Goal: Check status: Check status

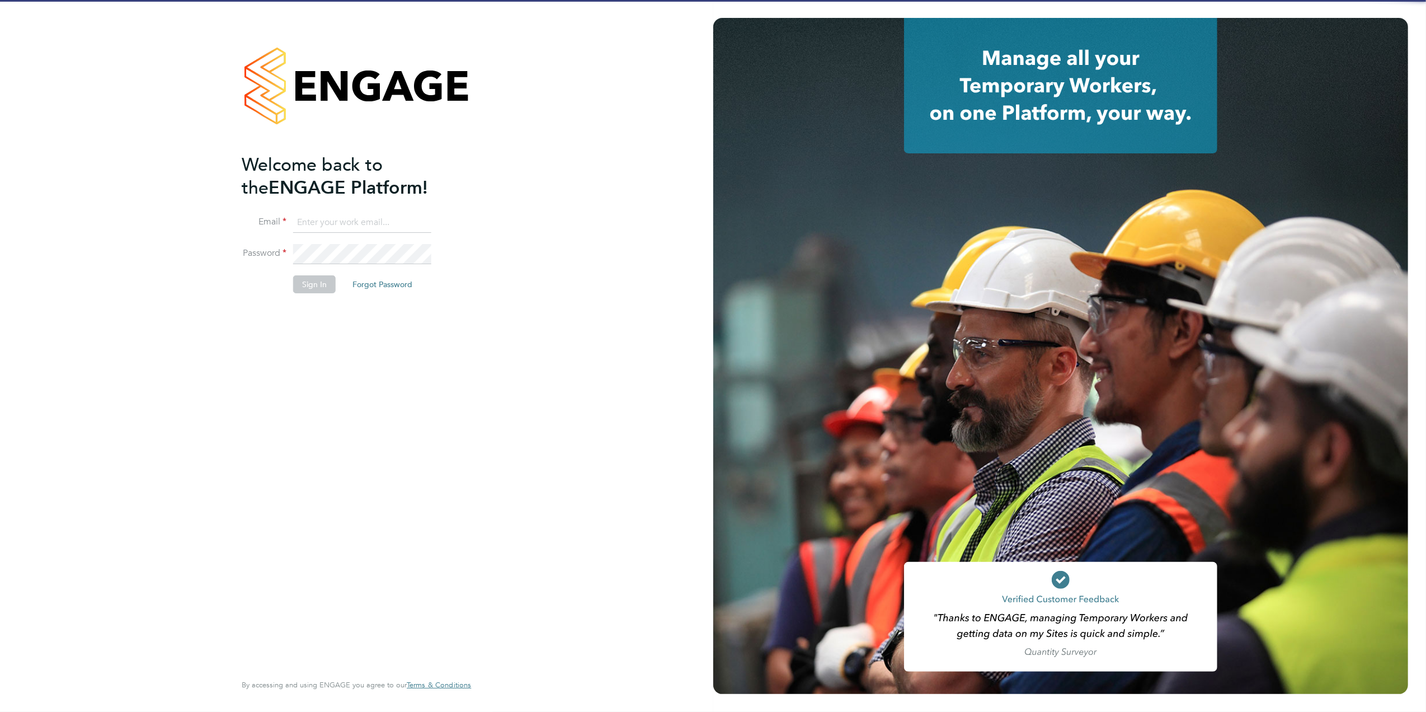
type input "Joanne@f-mead.com"
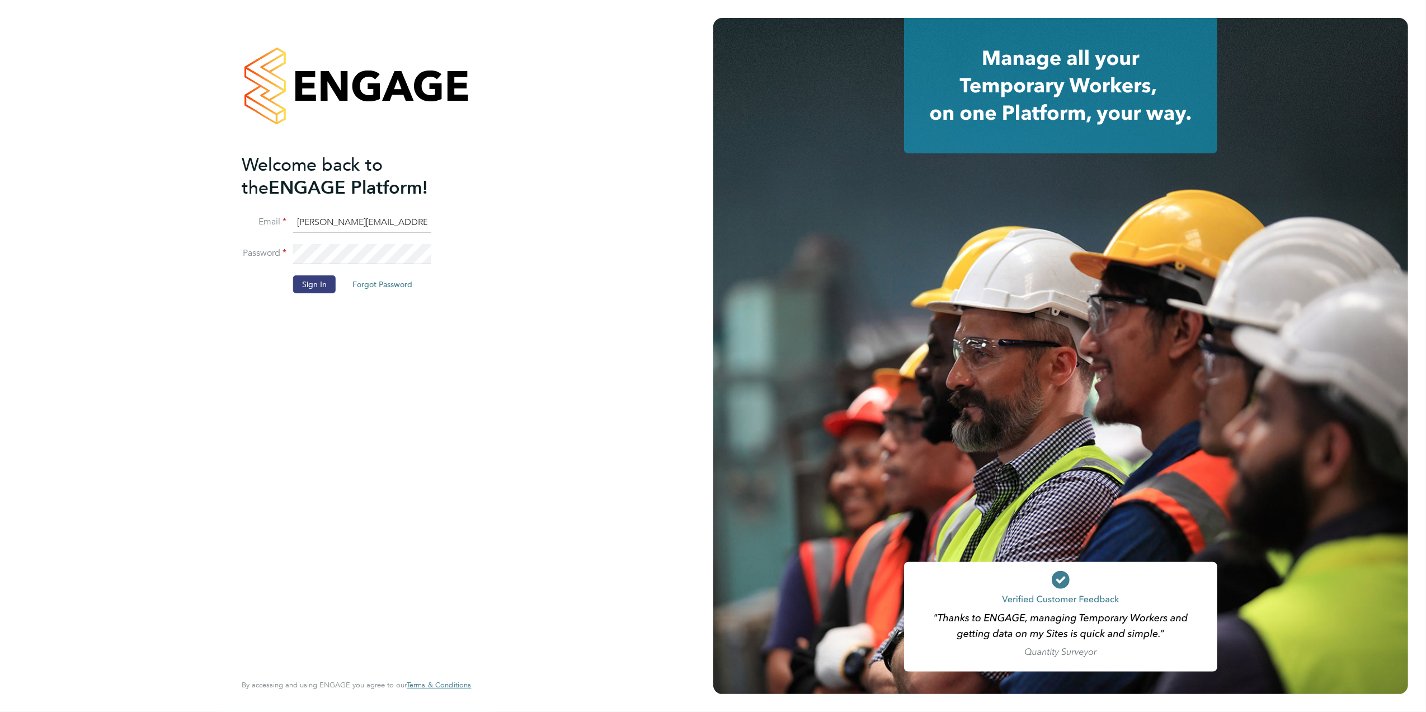
click at [309, 297] on li "Sign In Forgot Password" at bounding box center [351, 289] width 218 height 29
click at [301, 284] on button "Sign In" at bounding box center [314, 284] width 43 height 18
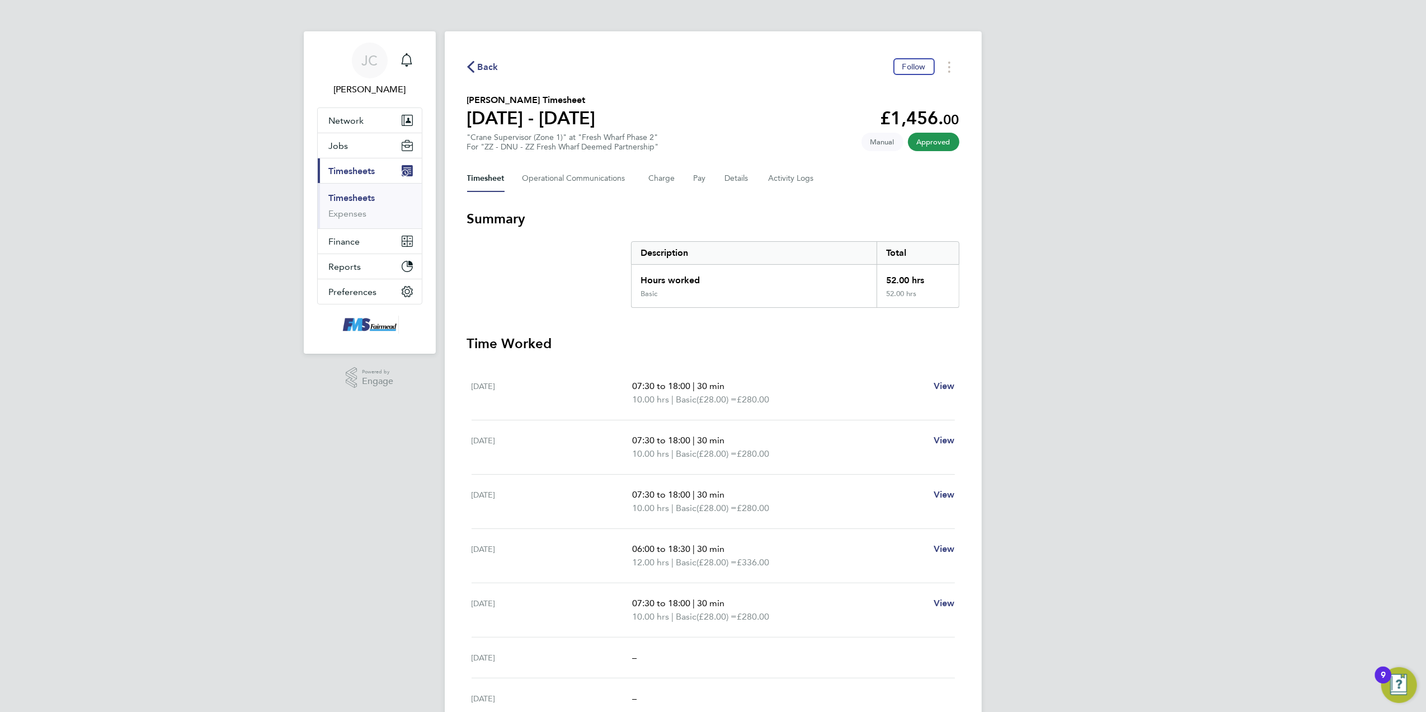
click at [497, 67] on span "Back" at bounding box center [488, 66] width 21 height 13
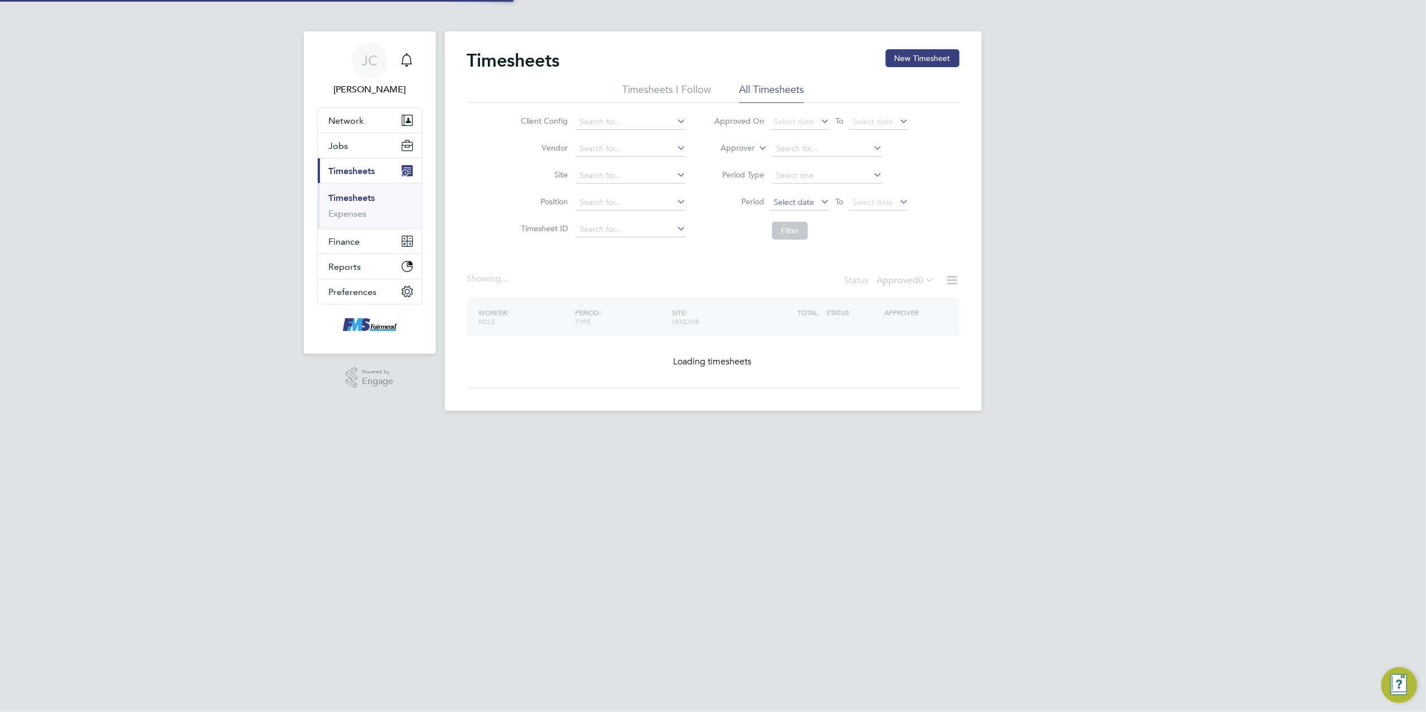
click at [795, 201] on span "Select date" at bounding box center [794, 202] width 40 height 10
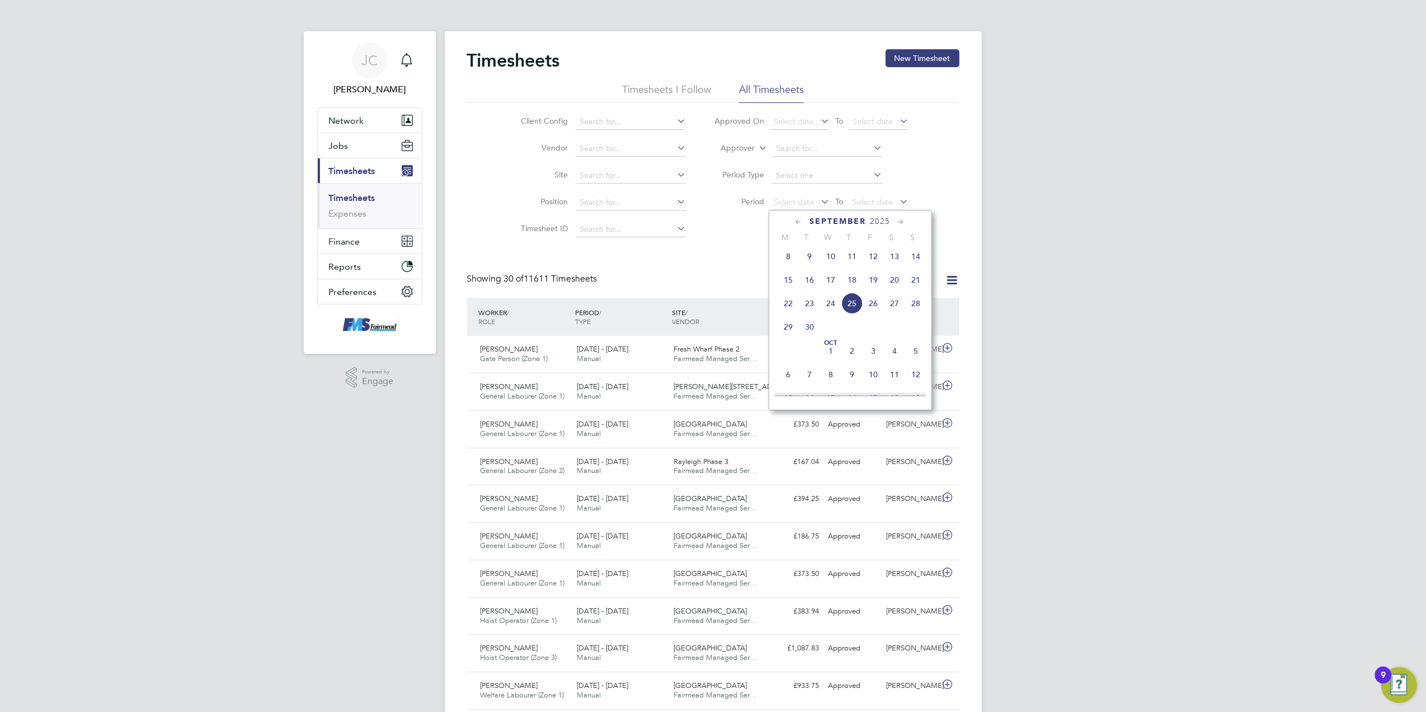
click at [787, 279] on span "15" at bounding box center [788, 279] width 21 height 21
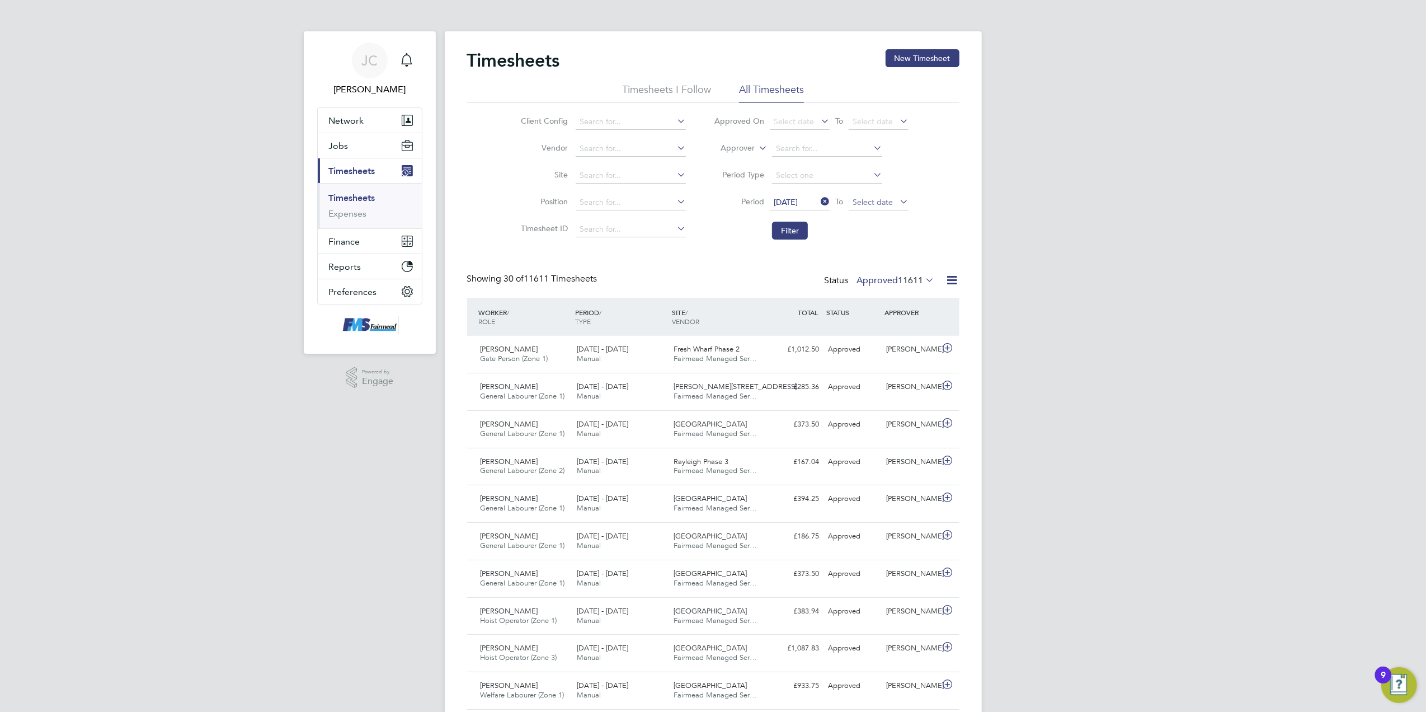
click at [887, 207] on span "Select date" at bounding box center [879, 202] width 60 height 15
click at [996, 280] on span "21" at bounding box center [994, 279] width 21 height 21
click at [802, 225] on button "Filter" at bounding box center [790, 231] width 36 height 18
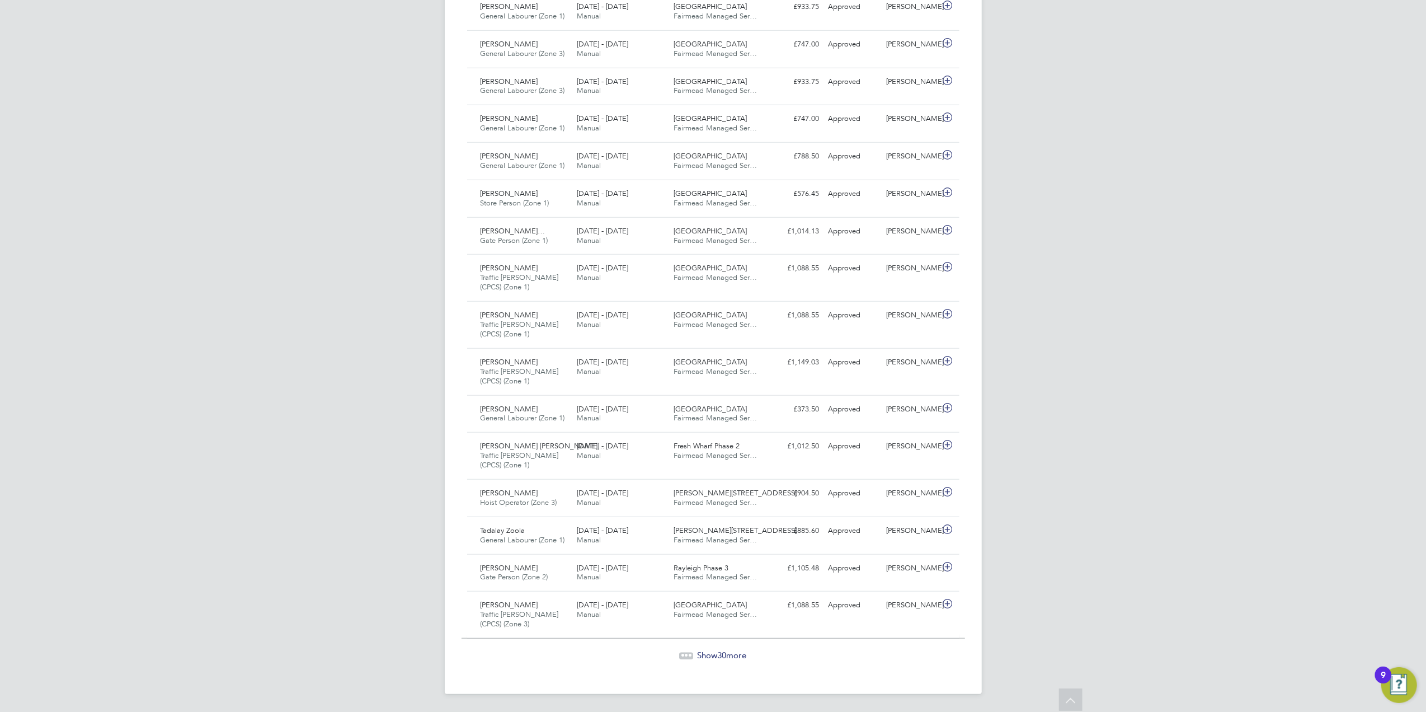
click at [712, 656] on span "Show 30 more" at bounding box center [722, 655] width 49 height 11
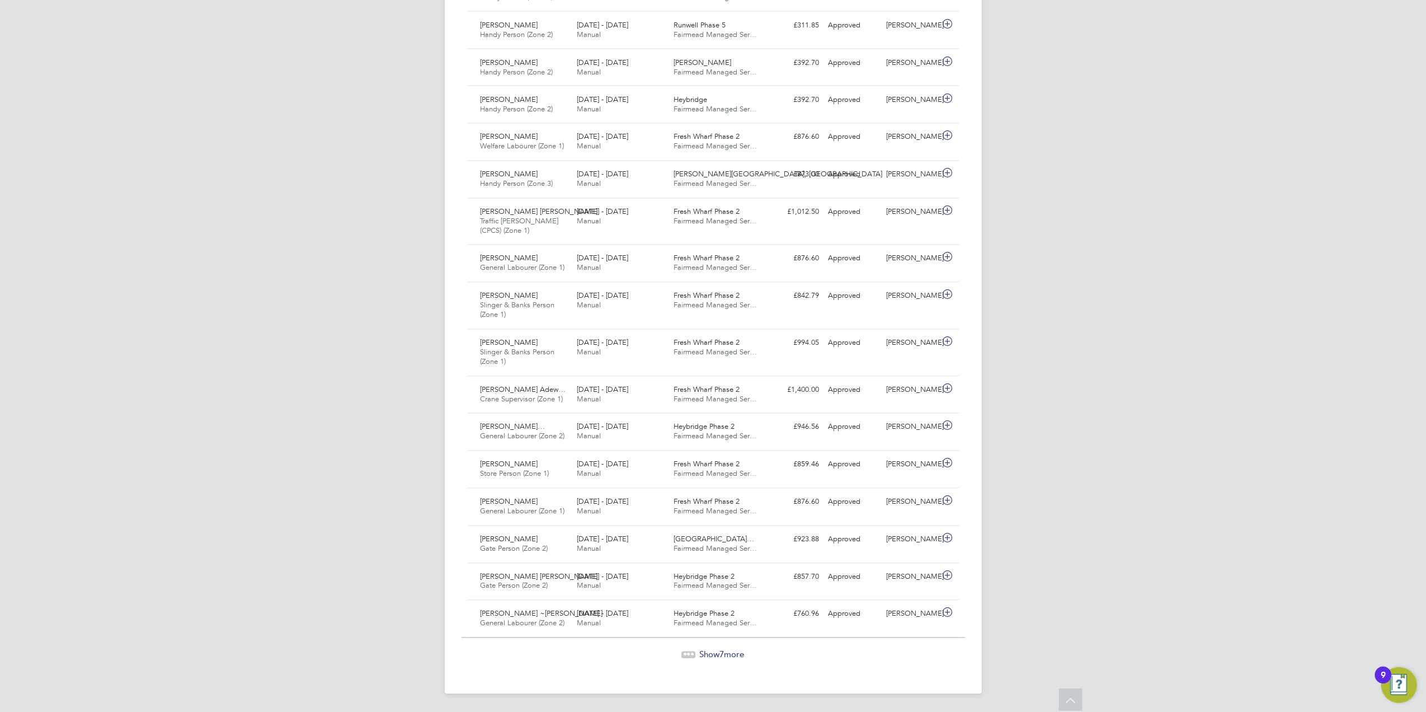
click at [682, 658] on icon at bounding box center [689, 655] width 14 height 14
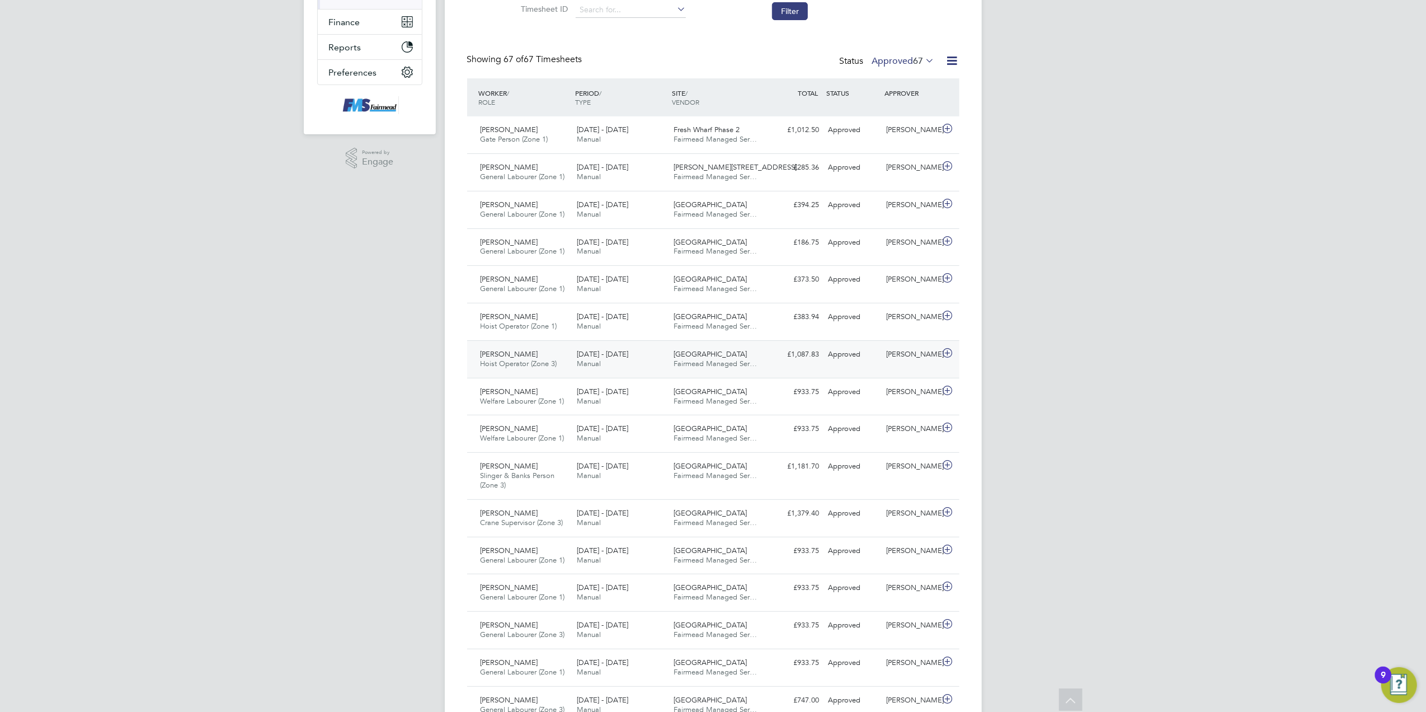
click at [726, 368] on span "Fairmead Managed Ser…" at bounding box center [715, 364] width 83 height 10
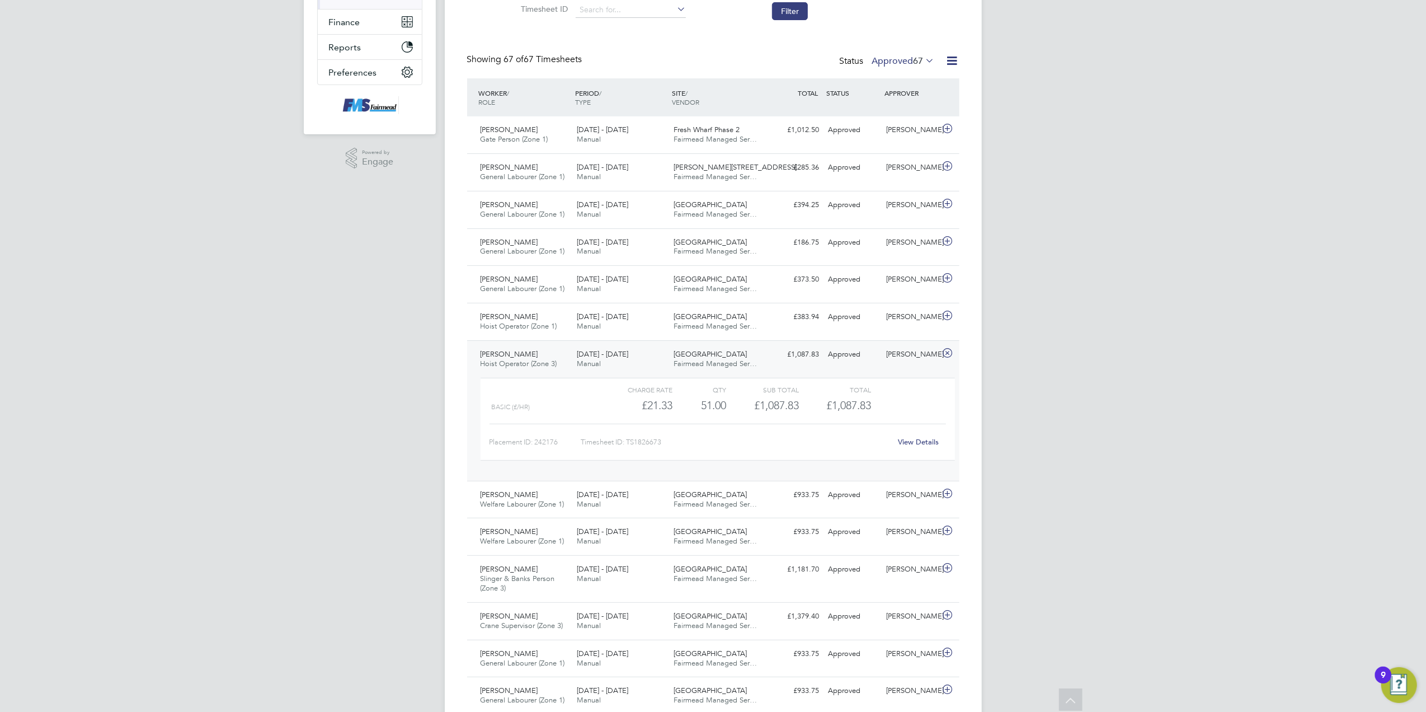
click at [927, 442] on link "View Details" at bounding box center [918, 442] width 41 height 10
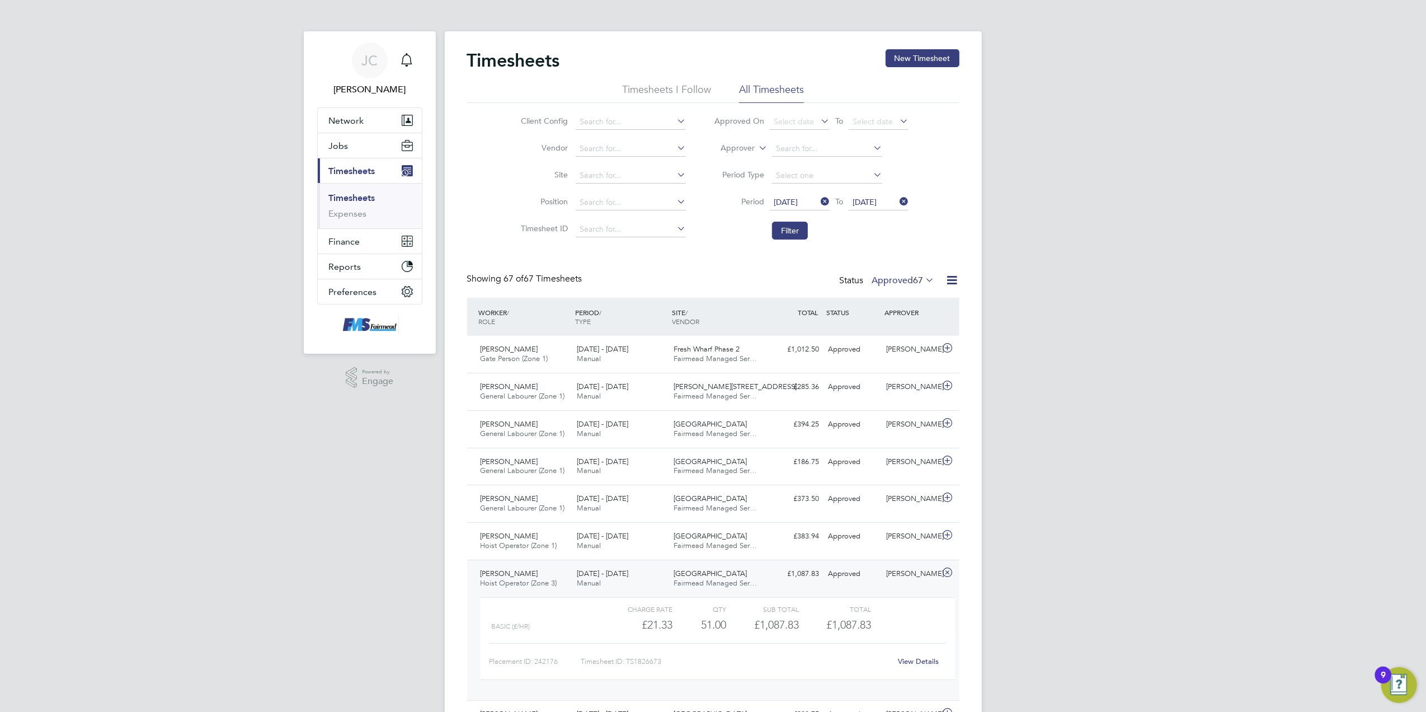
click at [916, 284] on span "67" at bounding box center [919, 280] width 10 height 11
click at [900, 334] on li "Submitted" at bounding box center [896, 332] width 51 height 16
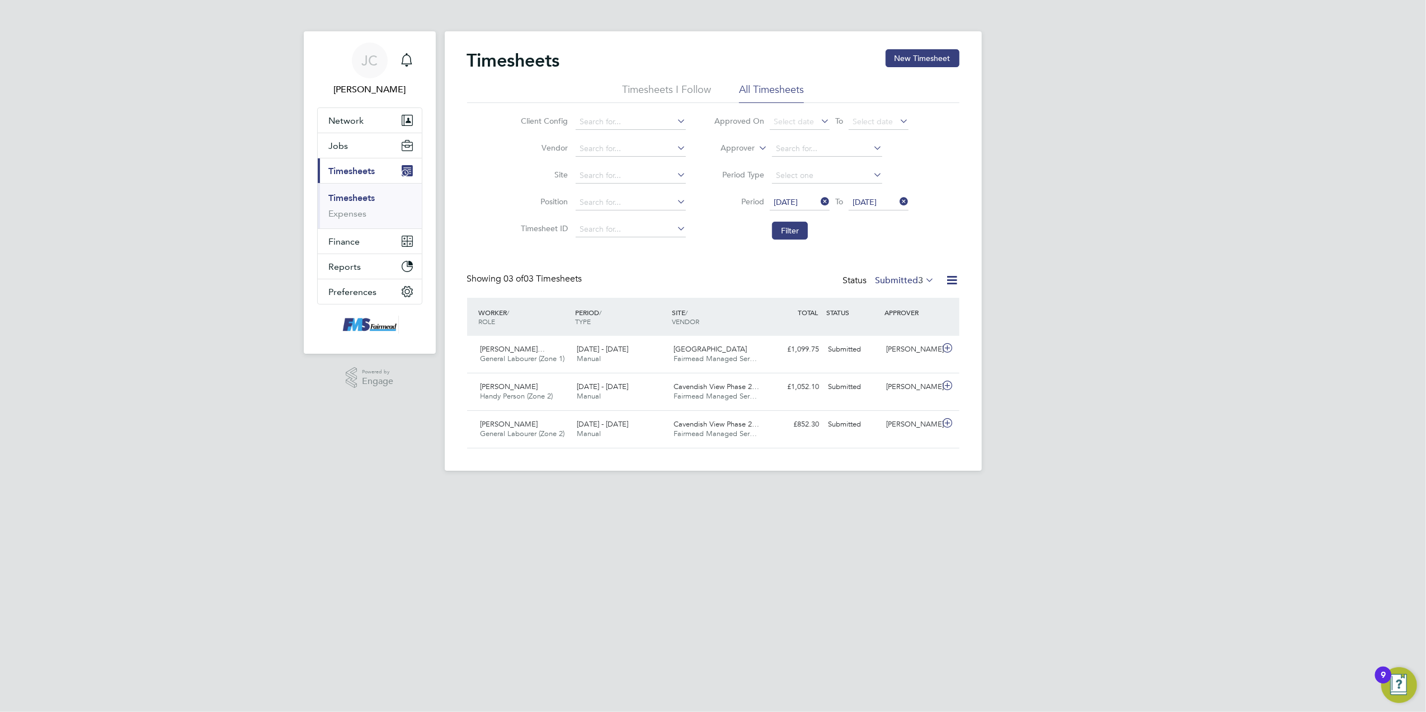
click at [1059, 340] on div "[PERSON_NAME] Notifications Applications: Network Team Members Businesses Sites…" at bounding box center [713, 244] width 1426 height 488
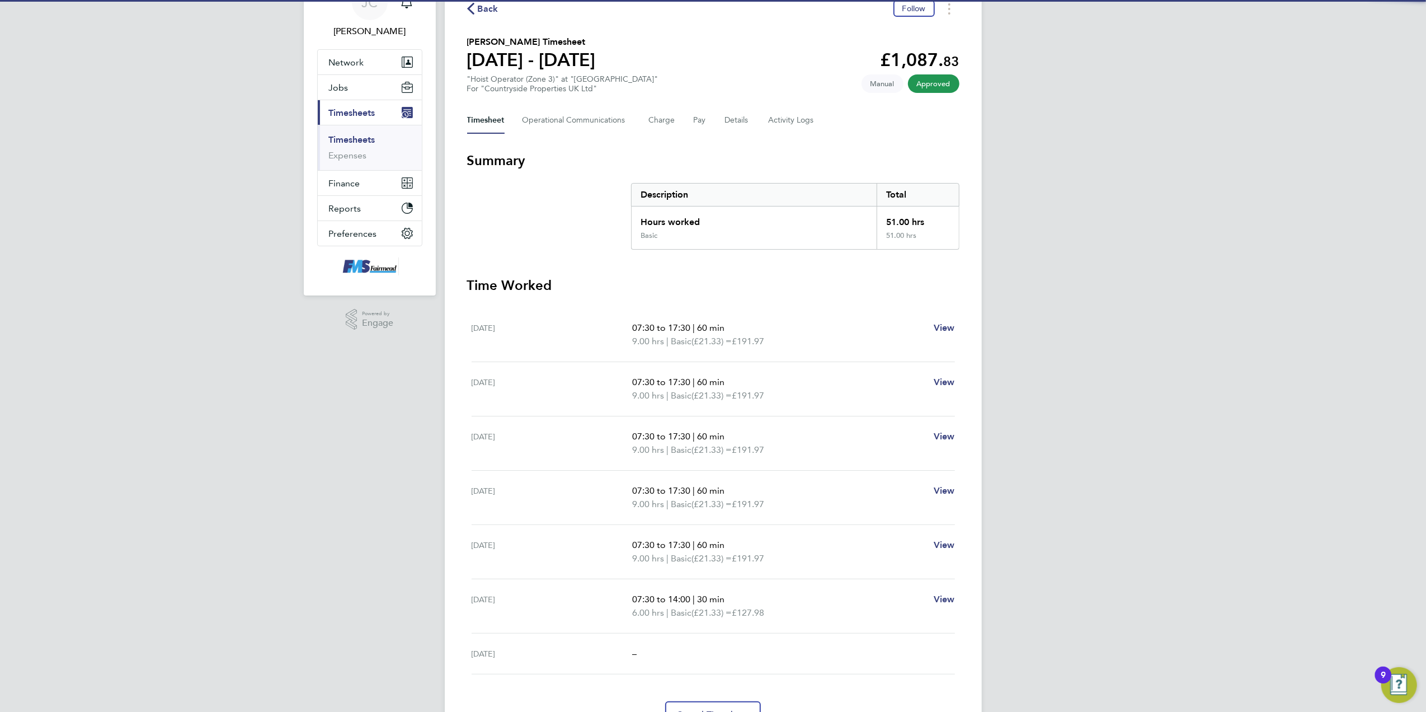
scroll to position [74, 0]
